Goal: Find specific page/section

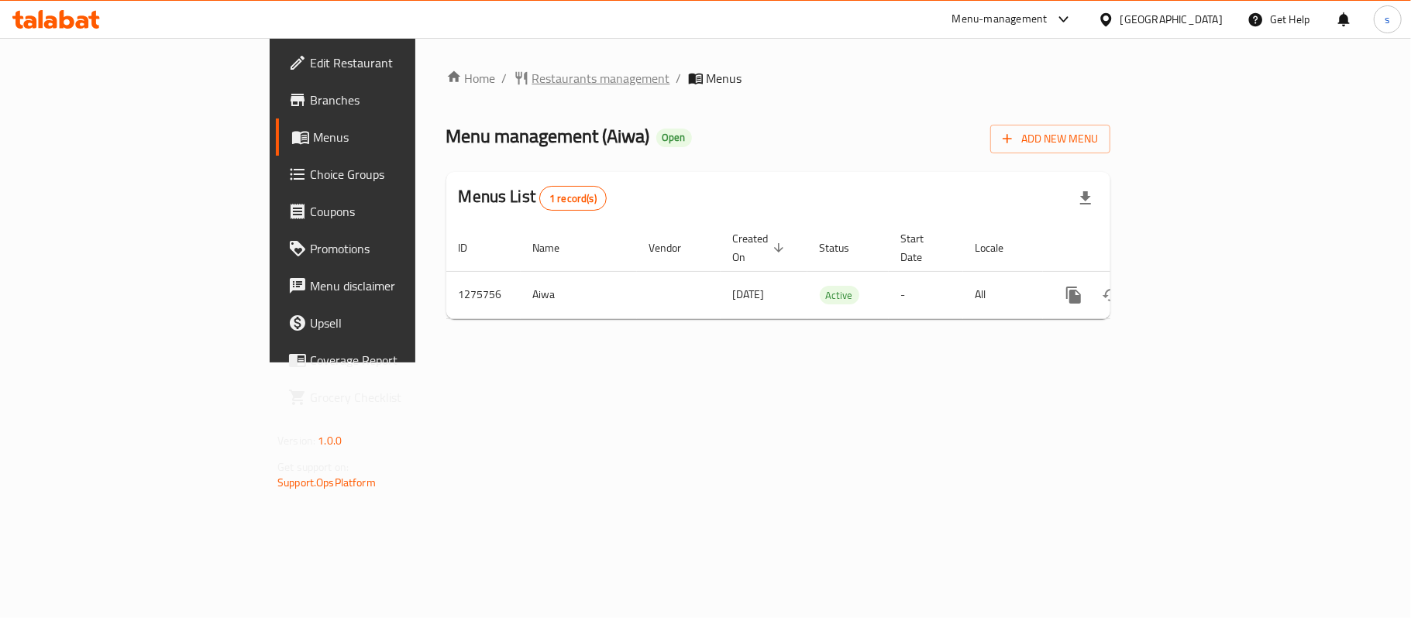
click at [532, 76] on span "Restaurants management" at bounding box center [601, 78] width 138 height 19
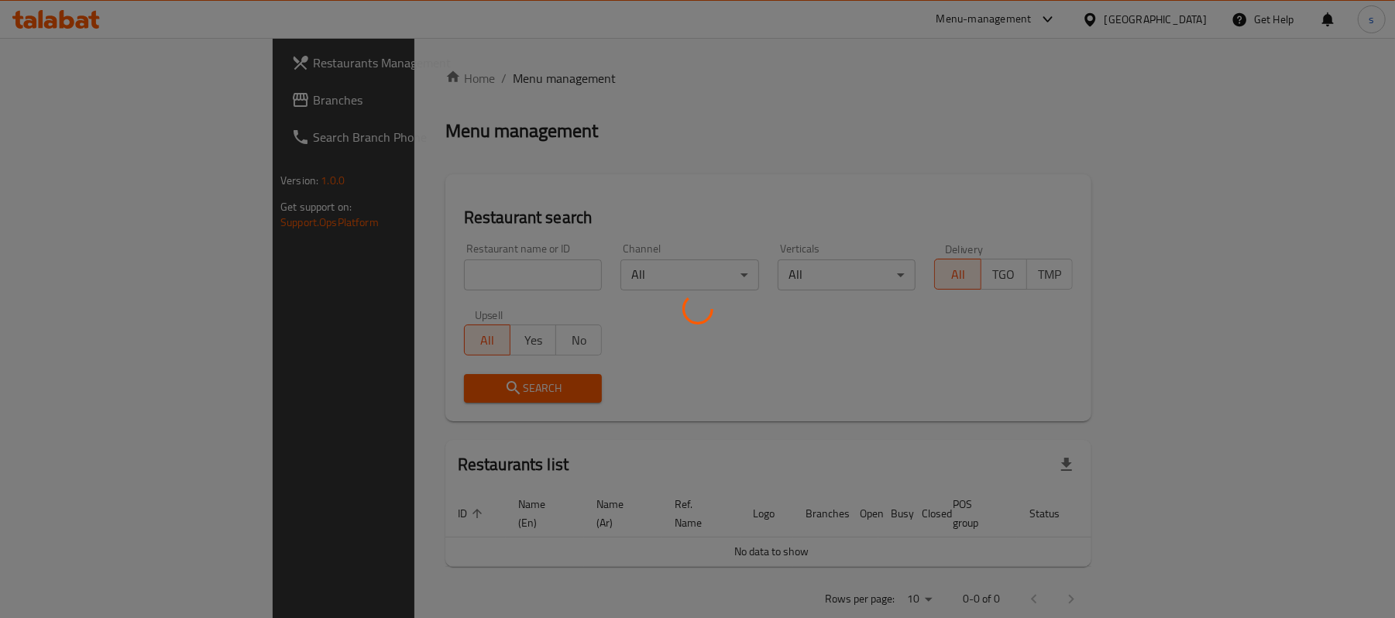
click at [69, 110] on div at bounding box center [697, 309] width 1395 height 618
click at [108, 105] on div at bounding box center [697, 309] width 1395 height 618
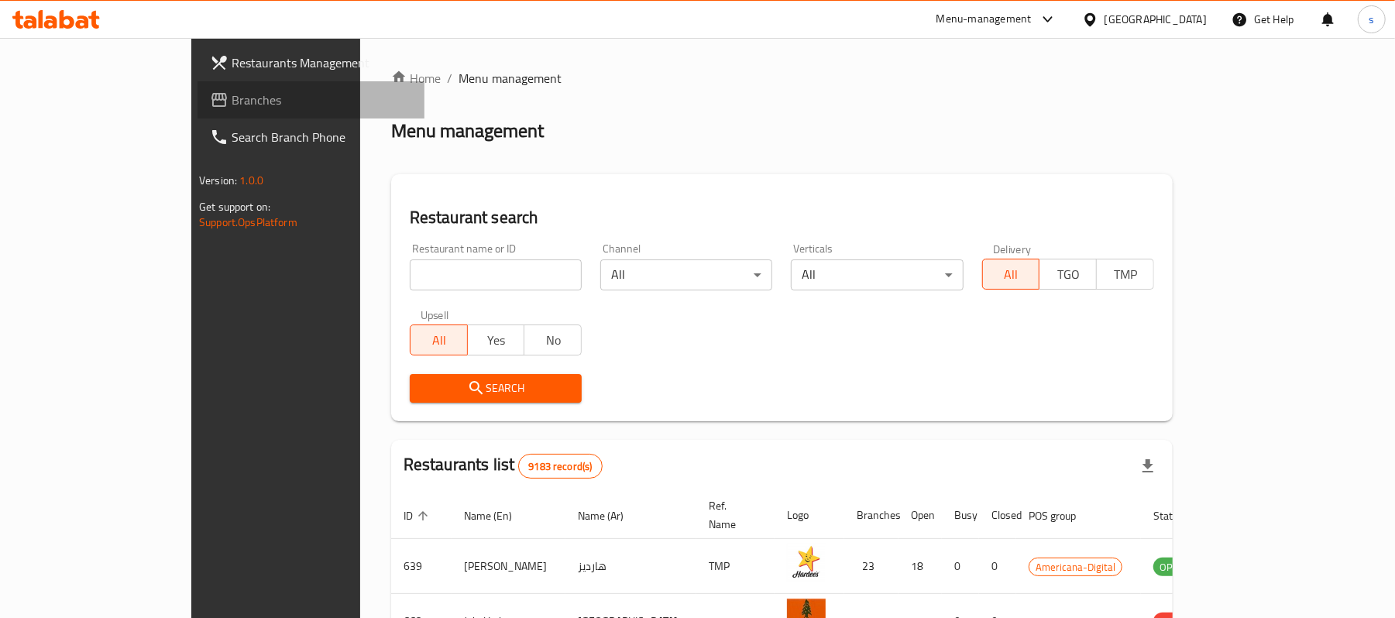
click at [232, 105] on span "Branches" at bounding box center [322, 100] width 181 height 19
click at [232, 104] on span "Branches" at bounding box center [322, 100] width 181 height 19
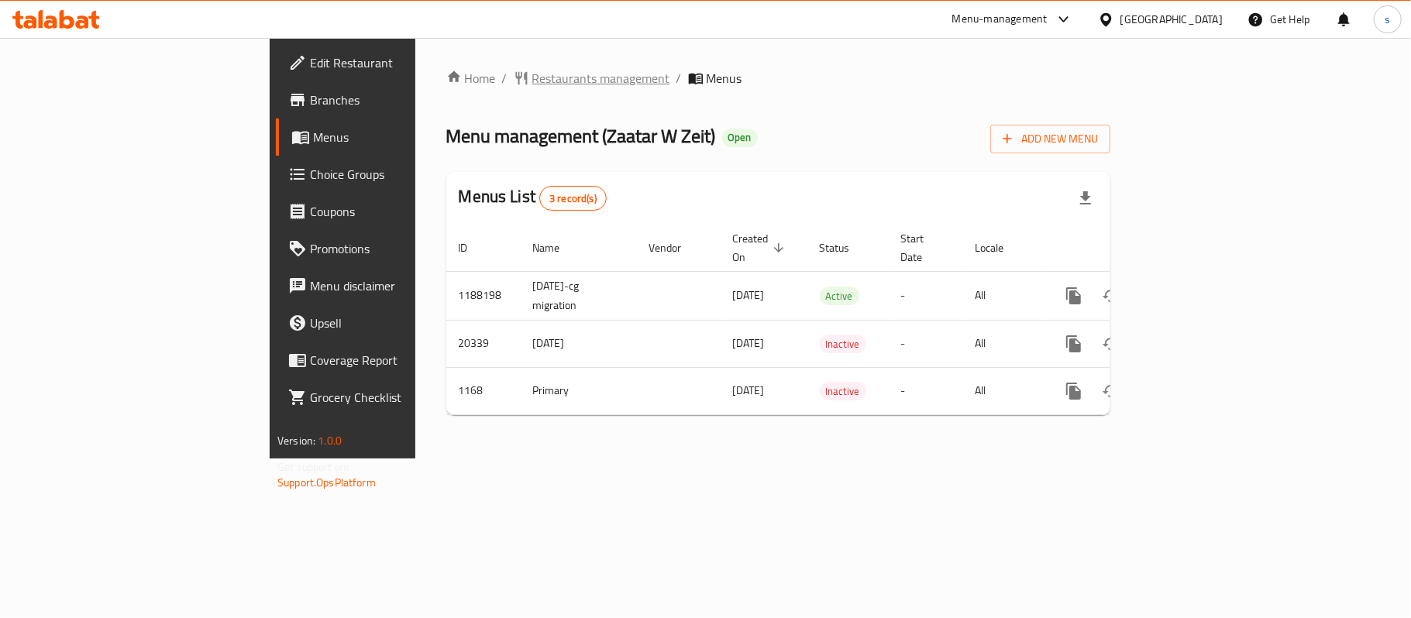
click at [532, 88] on span "Restaurants management" at bounding box center [601, 78] width 138 height 19
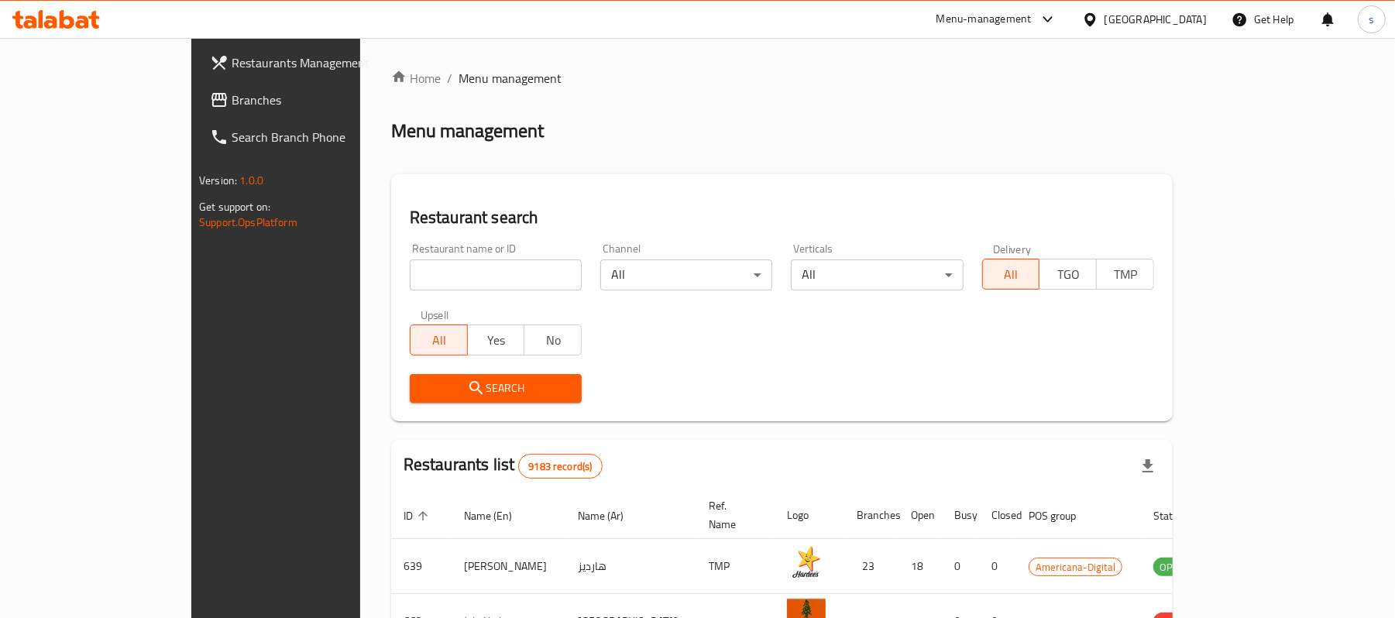
click at [435, 268] on input "search" at bounding box center [496, 275] width 172 height 31
paste input "789"
type input "789"
click at [459, 377] on button "Search" at bounding box center [496, 388] width 172 height 29
